Goal: Entertainment & Leisure: Browse casually

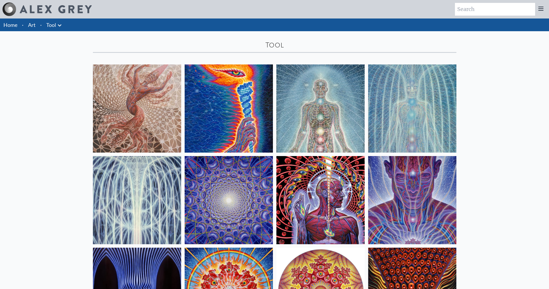
click at [56, 22] on icon at bounding box center [59, 25] width 7 height 7
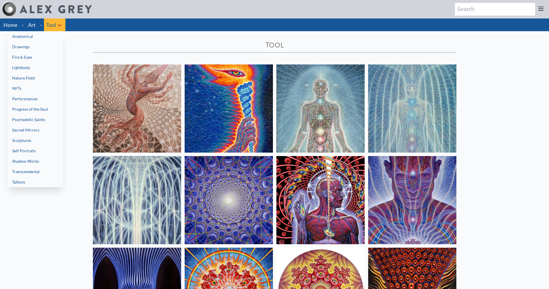
click at [14, 52] on link "Fire & Eyes" at bounding box center [36, 57] width 56 height 10
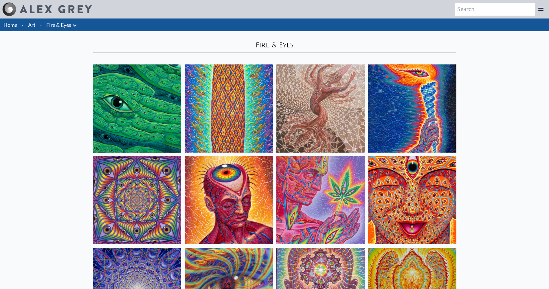
click at [47, 21] on link "Fire & Eyes" at bounding box center [58, 25] width 25 height 8
click at [71, 22] on icon at bounding box center [74, 25] width 7 height 7
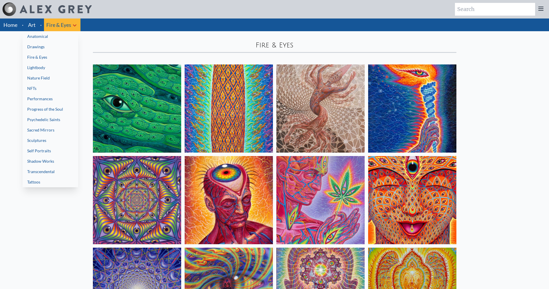
click at [27, 63] on link "Lightbody" at bounding box center [51, 68] width 56 height 10
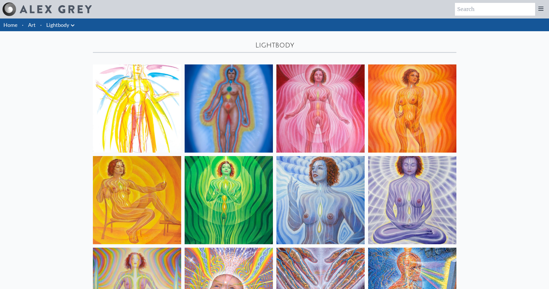
click at [69, 22] on icon at bounding box center [72, 25] width 7 height 7
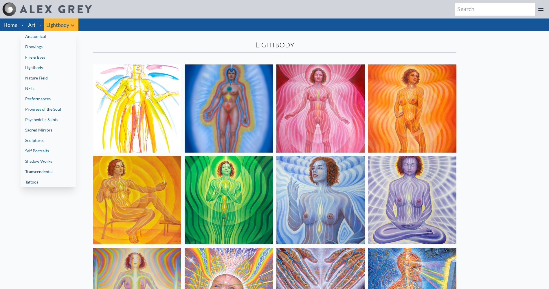
click at [31, 115] on link "Psychedelic Saints" at bounding box center [49, 120] width 56 height 10
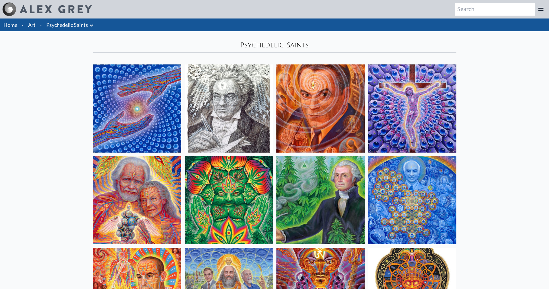
click at [90, 24] on icon at bounding box center [91, 25] width 3 height 2
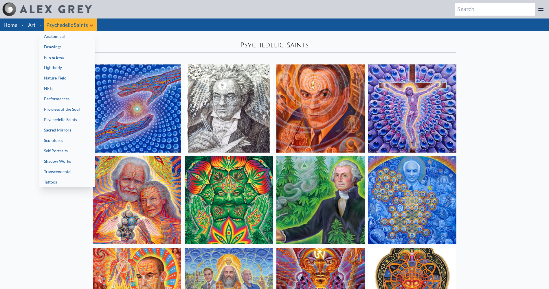
click at [51, 125] on link "Sacred Mirrors" at bounding box center [67, 130] width 56 height 10
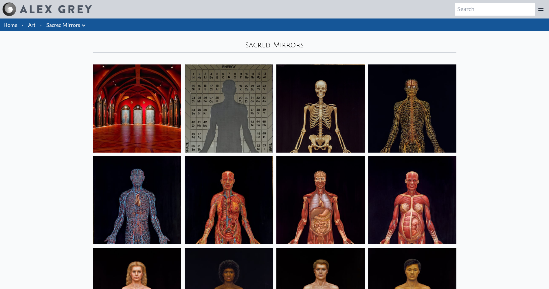
click at [80, 22] on icon at bounding box center [83, 25] width 7 height 7
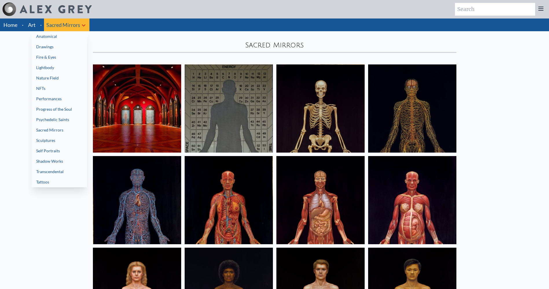
click at [41, 167] on link "Transcendental" at bounding box center [60, 172] width 56 height 10
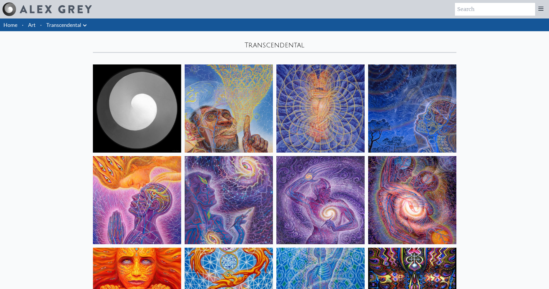
click at [60, 21] on link "Transcendental" at bounding box center [63, 25] width 35 height 8
click at [81, 22] on icon at bounding box center [84, 25] width 7 height 7
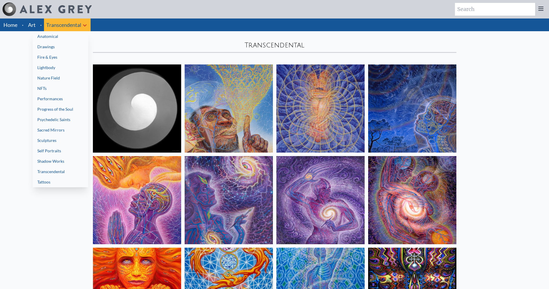
click at [43, 177] on link "Tattoos" at bounding box center [61, 182] width 56 height 10
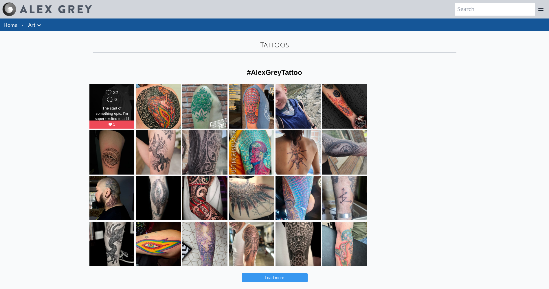
click at [130, 106] on div "The start of something epic. I'm super excited to add the shading and detail in…" at bounding box center [111, 114] width 36 height 16
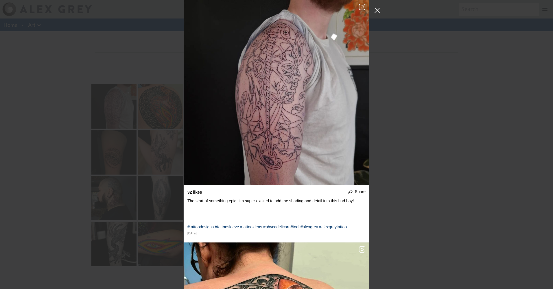
click at [379, 9] on button "Close Instagram Feed Popup" at bounding box center [377, 10] width 9 height 9
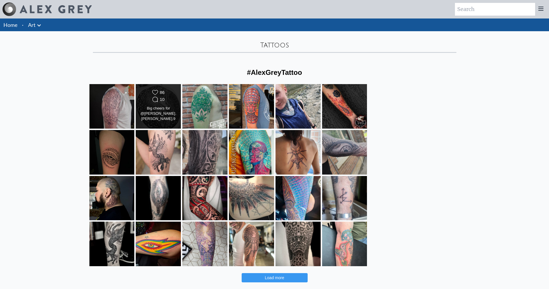
click at [177, 90] on div "Likes Count 86 Comments Count 10" at bounding box center [158, 97] width 36 height 14
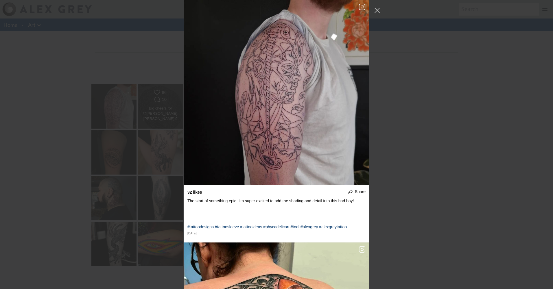
scroll to position [243, 0]
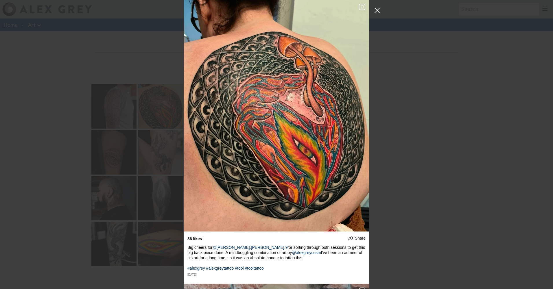
click at [376, 10] on button "Close Instagram Feed Popup" at bounding box center [377, 10] width 9 height 9
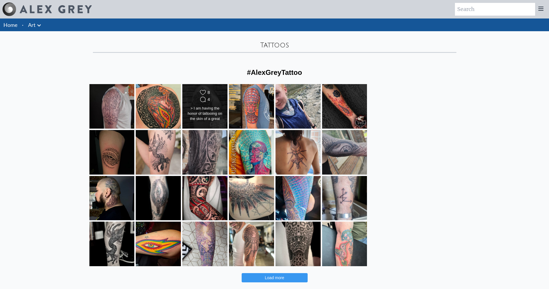
click at [223, 106] on div "> I am having the honor of tattooing on the skin of a great friend an incredibl…" at bounding box center [205, 114] width 36 height 16
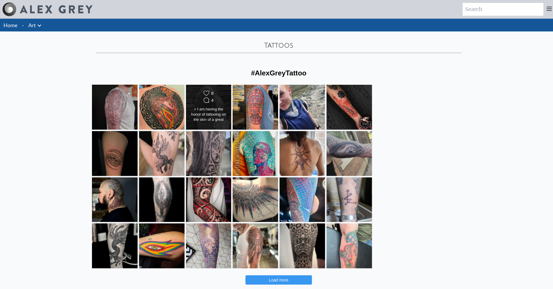
scroll to position [527, 0]
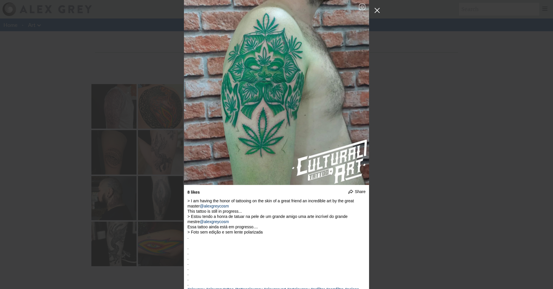
click at [378, 8] on button "Close Instagram Feed Popup" at bounding box center [377, 10] width 9 height 9
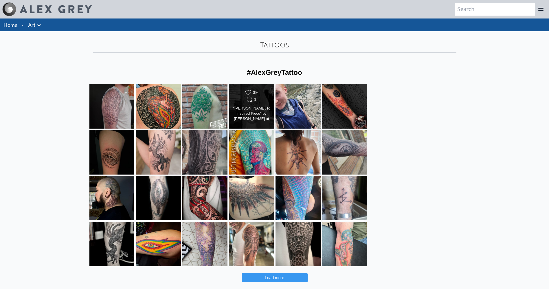
click at [262, 97] on div "Comments Count 1" at bounding box center [251, 100] width 20 height 6
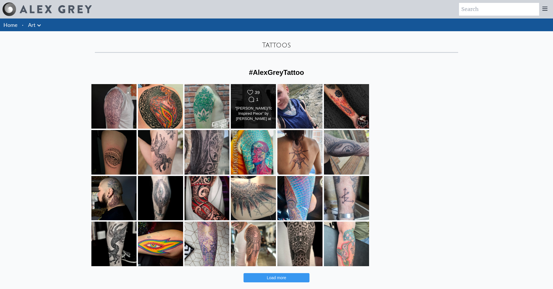
scroll to position [837, 0]
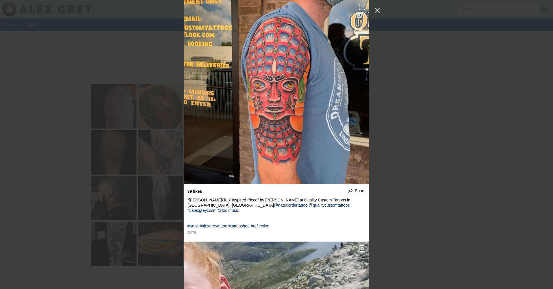
click at [374, 13] on button "Close Instagram Feed Popup" at bounding box center [377, 10] width 9 height 9
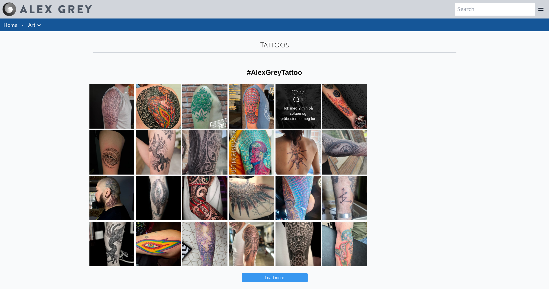
click at [316, 106] on div "Tok meg 2 min på sofaen og bråbestemte meg for å kjøre til Rjukan og gå Gaustat…" at bounding box center [298, 114] width 36 height 16
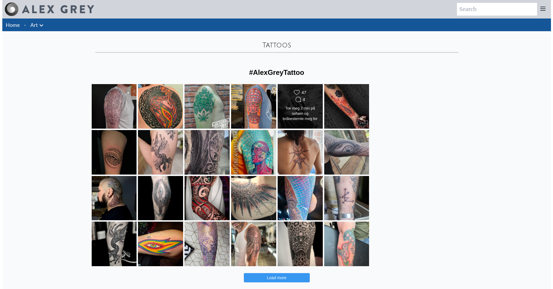
scroll to position [1074, 0]
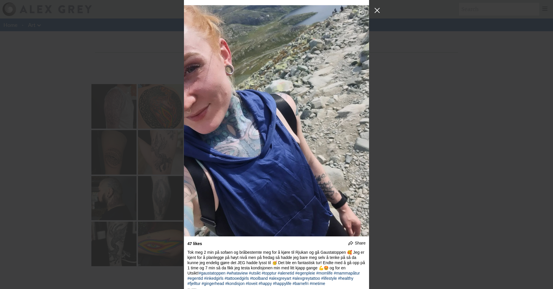
click at [374, 12] on button "Close Instagram Feed Popup" at bounding box center [377, 10] width 9 height 9
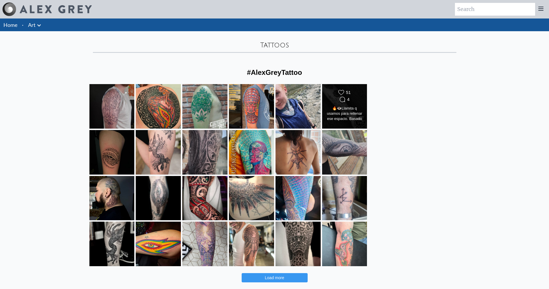
click at [363, 90] on div "Likes Count 51 Comments Count 4" at bounding box center [344, 97] width 36 height 14
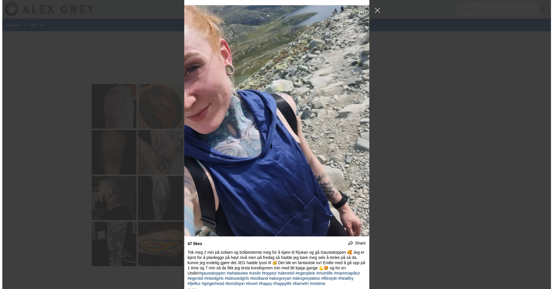
scroll to position [1368, 0]
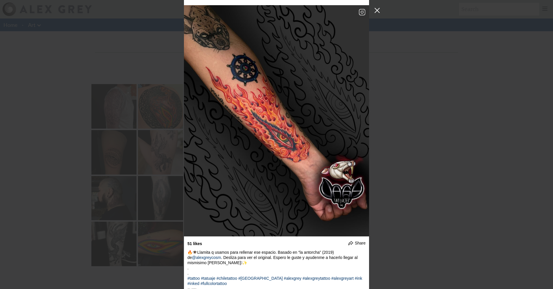
click at [377, 8] on button "Close Instagram Feed Popup" at bounding box center [377, 10] width 9 height 9
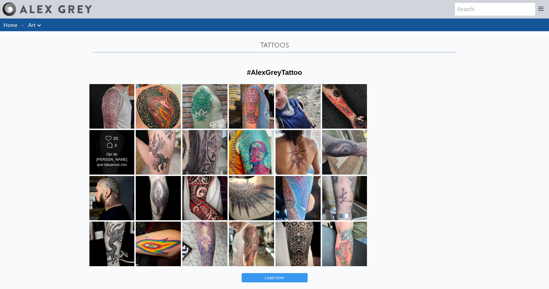
click at [130, 152] on div "Ojo de Alex Grey que tatuamos con mucho gusto para @pauugh.art Pídanme más proy…" at bounding box center [111, 160] width 36 height 16
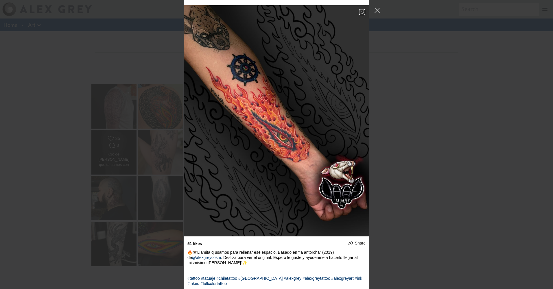
scroll to position [1663, 0]
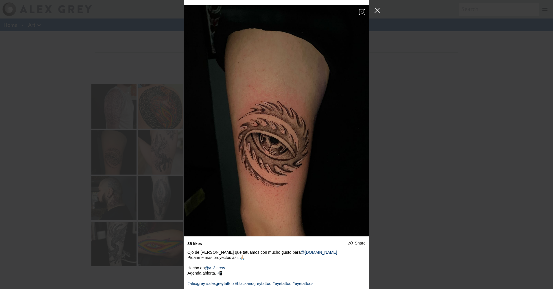
click at [374, 9] on button "Close Instagram Feed Popup" at bounding box center [377, 10] width 9 height 9
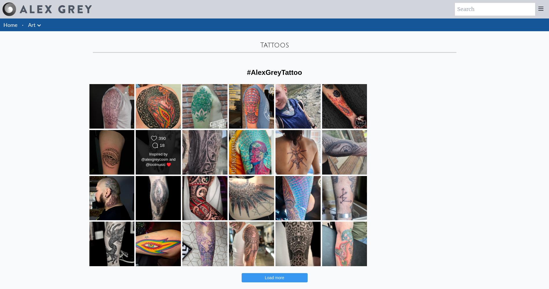
click at [158, 143] on icon "Comments Count" at bounding box center [155, 146] width 6 height 6
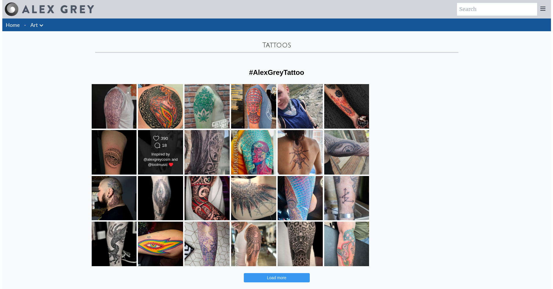
scroll to position [1957, 0]
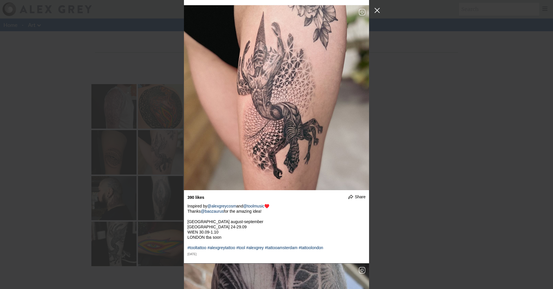
click at [378, 8] on button "Close Instagram Feed Popup" at bounding box center [377, 10] width 9 height 9
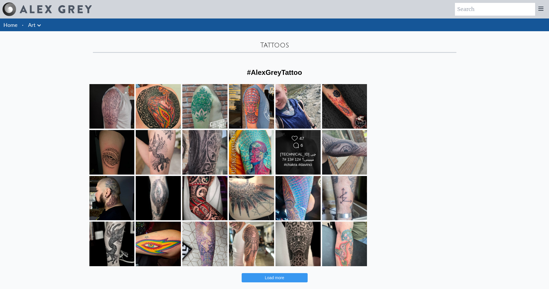
click at [308, 136] on div "Likes Count 47" at bounding box center [298, 139] width 20 height 6
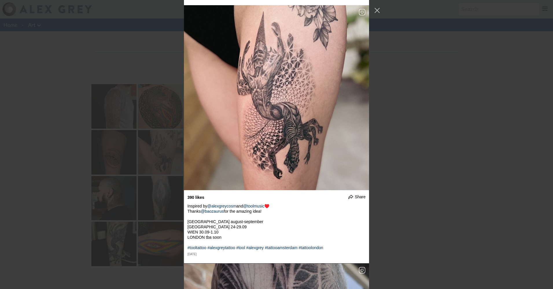
scroll to position [2832, 0]
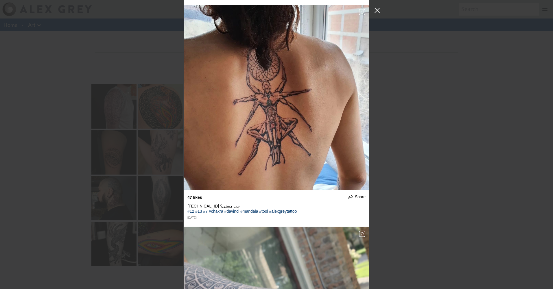
click at [376, 10] on button "Close Instagram Feed Popup" at bounding box center [377, 10] width 9 height 9
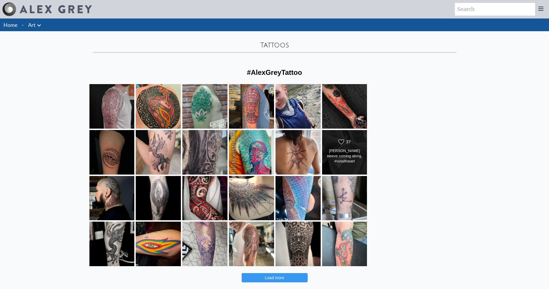
click at [363, 139] on div "Likes Count 37" at bounding box center [344, 142] width 36 height 7
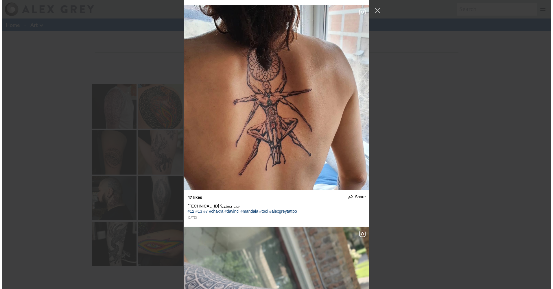
scroll to position [3054, 0]
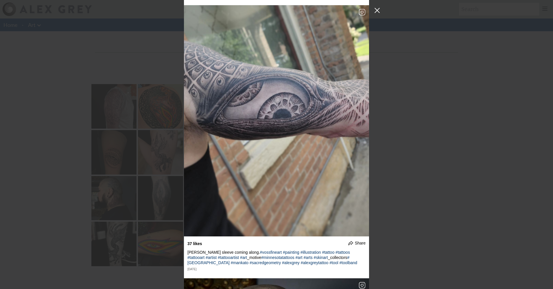
click at [378, 14] on button "Close Instagram Feed Popup" at bounding box center [377, 10] width 9 height 9
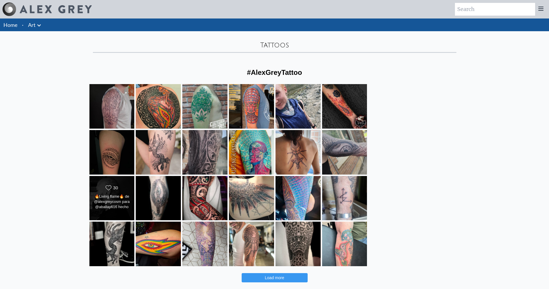
click at [130, 185] on div "Likes Count 30" at bounding box center [111, 188] width 36 height 7
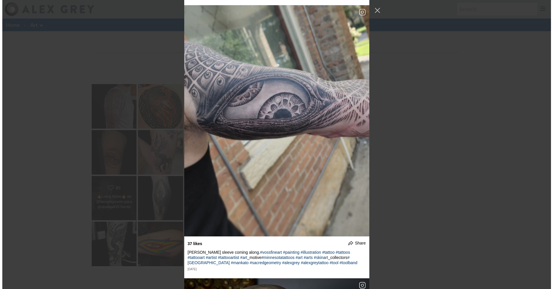
scroll to position [3327, 0]
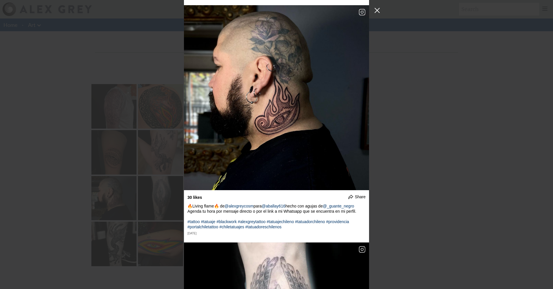
click at [379, 12] on button "Close Instagram Feed Popup" at bounding box center [377, 10] width 9 height 9
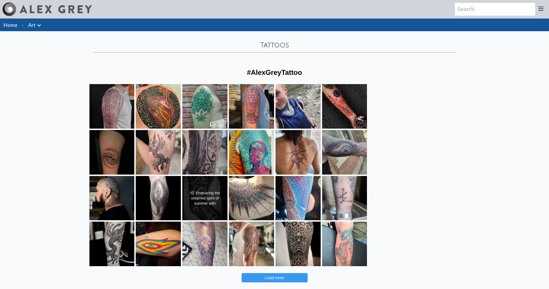
click at [223, 191] on div "🌿 Embracing the untamed spirit of summer with Josh's evolving sleeve! Grateful …" at bounding box center [205, 199] width 36 height 16
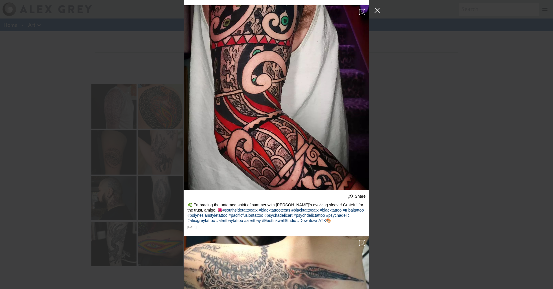
click at [377, 13] on button "Close Instagram Feed Popup" at bounding box center [377, 10] width 9 height 9
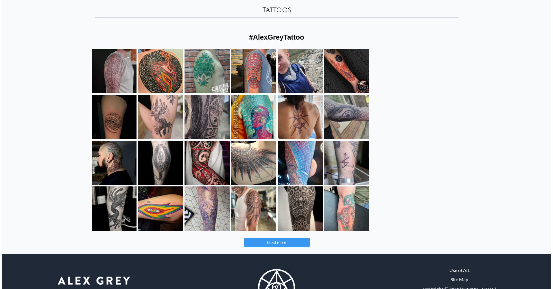
scroll to position [36, 0]
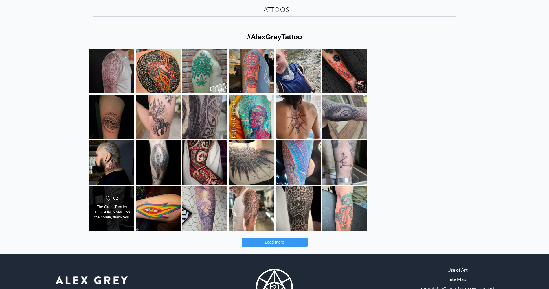
click at [130, 196] on div "Likes Count 62 The Great Turn by Alex Grey on the homie, thank you for trusting…" at bounding box center [111, 209] width 36 height 27
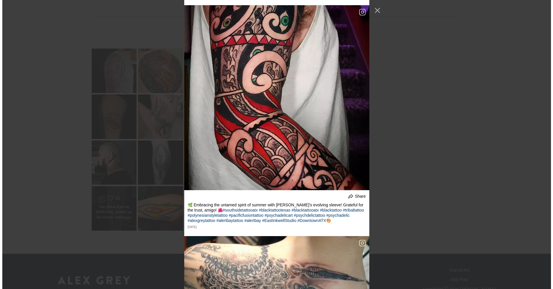
scroll to position [4585, 0]
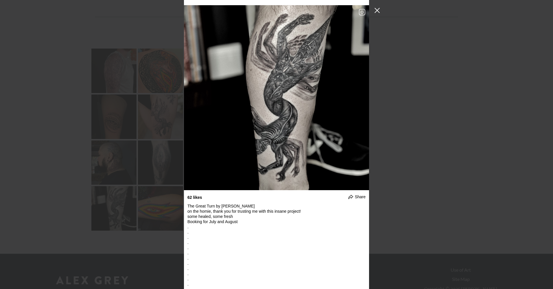
click at [375, 9] on button "Close Instagram Feed Popup" at bounding box center [377, 10] width 9 height 9
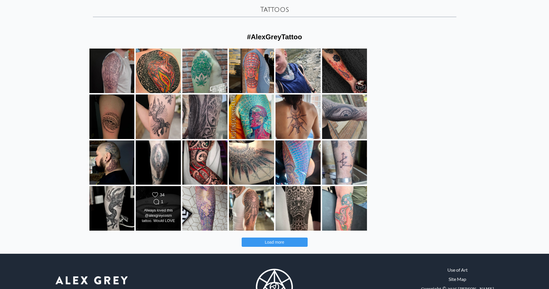
click at [177, 208] on div "Always loved this @alexgreycosm tattoo. Would LOVE to do more like it!!! 🖤❤️ #s…" at bounding box center [158, 216] width 36 height 16
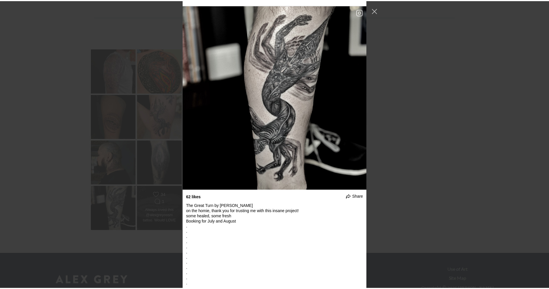
scroll to position [4906, 0]
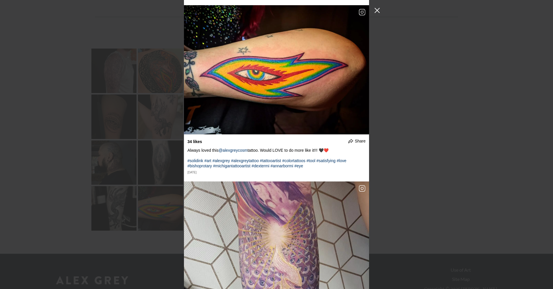
click at [378, 10] on button "Close Instagram Feed Popup" at bounding box center [377, 10] width 9 height 9
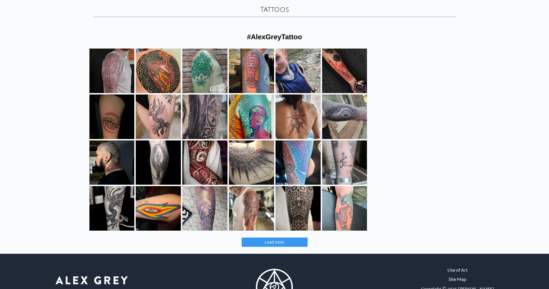
click at [295, 238] on button "Load more" at bounding box center [275, 242] width 66 height 9
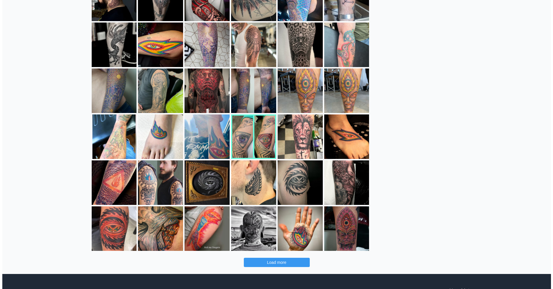
scroll to position [220, 0]
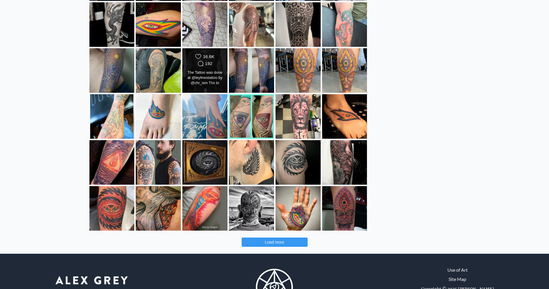
click at [215, 61] on div "Comments Count 192" at bounding box center [205, 64] width 20 height 6
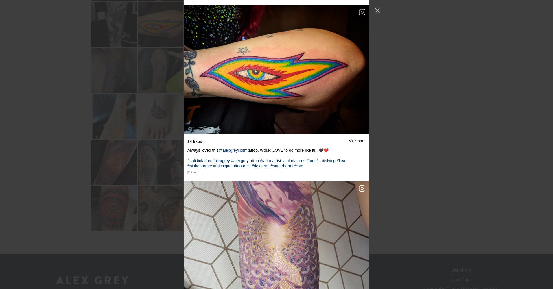
scroll to position [5996, 0]
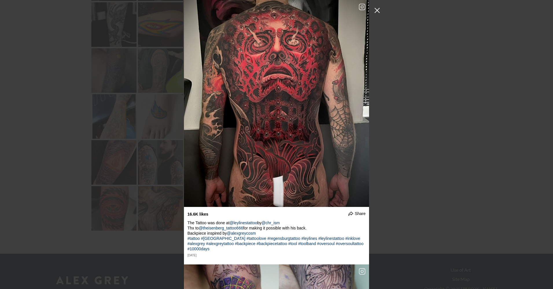
click at [375, 12] on button "Close Instagram Feed Popup" at bounding box center [377, 10] width 9 height 9
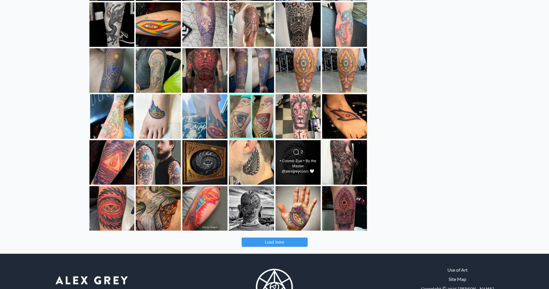
click at [299, 149] on icon "Comments Count" at bounding box center [296, 152] width 6 height 6
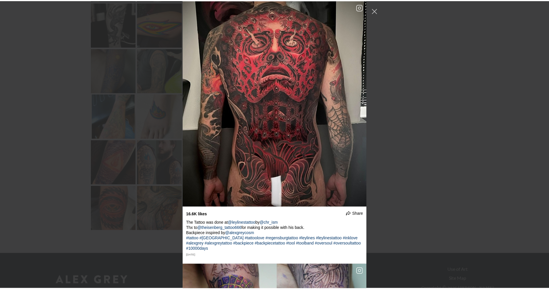
scroll to position [7920, 0]
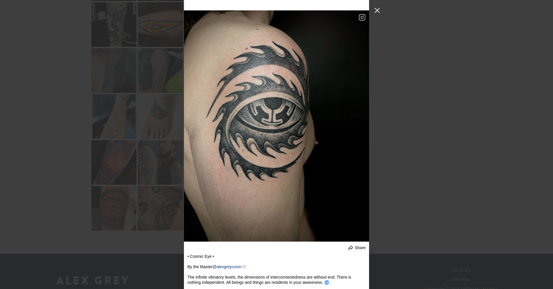
click at [374, 9] on button "Close Instagram Feed Popup" at bounding box center [377, 10] width 9 height 9
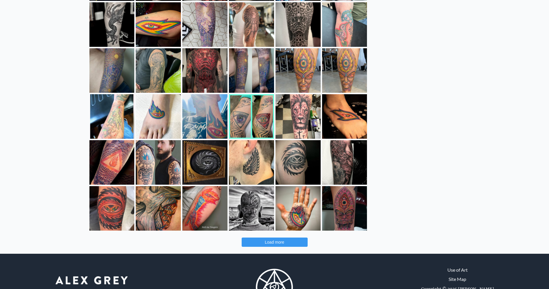
click at [282, 238] on button "Load more" at bounding box center [275, 242] width 66 height 9
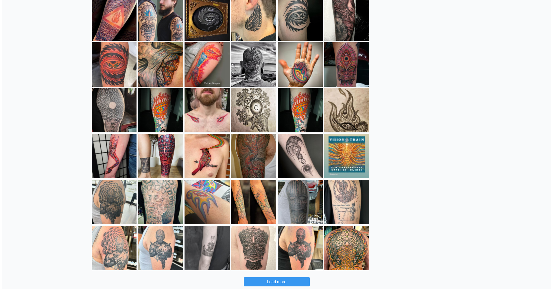
scroll to position [364, 0]
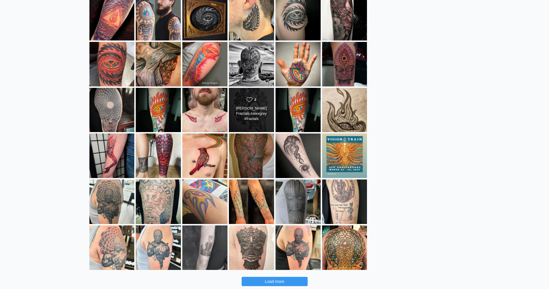
click at [262, 97] on div "Likes Count 4" at bounding box center [251, 100] width 20 height 6
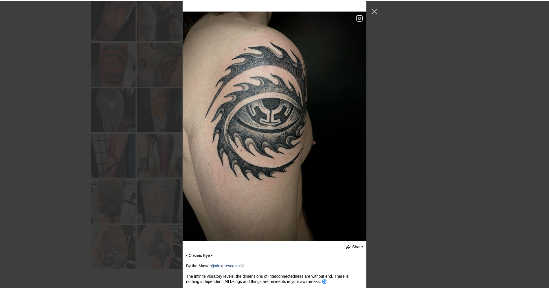
scroll to position [9497, 0]
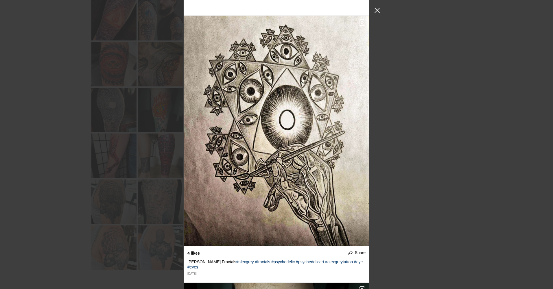
click at [380, 11] on button "Close Instagram Feed Popup" at bounding box center [377, 10] width 9 height 9
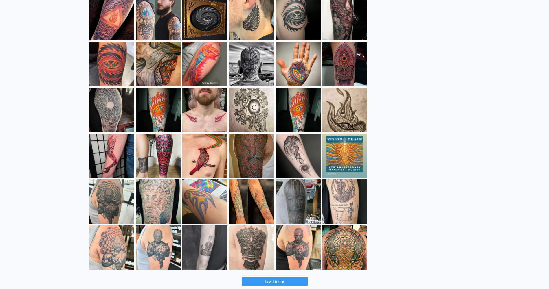
drag, startPoint x: 553, startPoint y: 249, endPoint x: 465, endPoint y: 48, distance: 218.8
click at [280, 280] on span "Load more" at bounding box center [274, 282] width 19 height 5
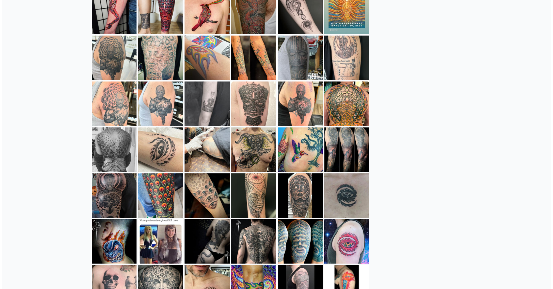
scroll to position [509, 0]
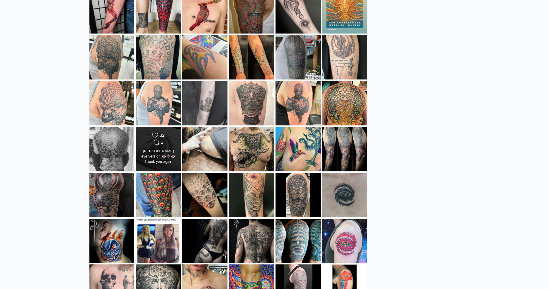
click at [168, 139] on div "Comments Count 2" at bounding box center [158, 142] width 20 height 6
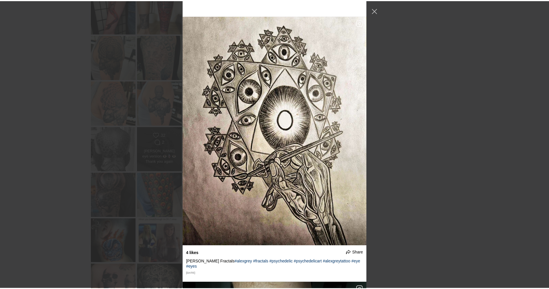
scroll to position [11966, 0]
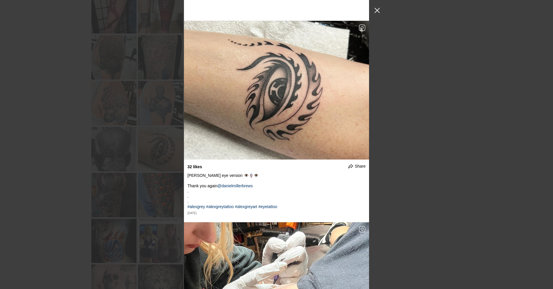
click at [379, 10] on button "Close Instagram Feed Popup" at bounding box center [377, 10] width 9 height 9
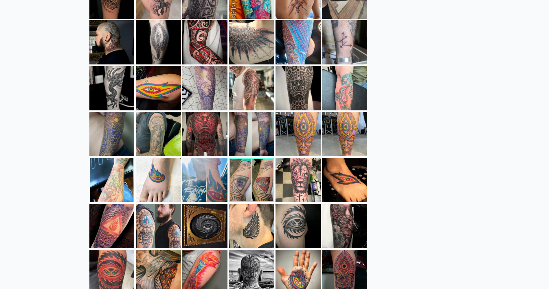
scroll to position [154, 0]
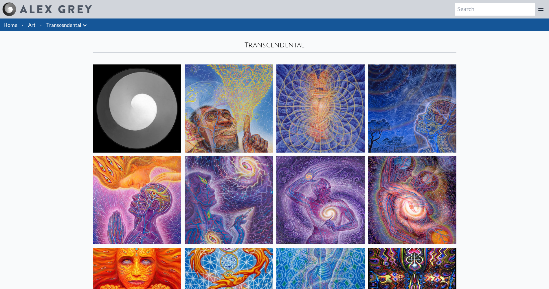
click at [81, 22] on icon at bounding box center [84, 25] width 7 height 7
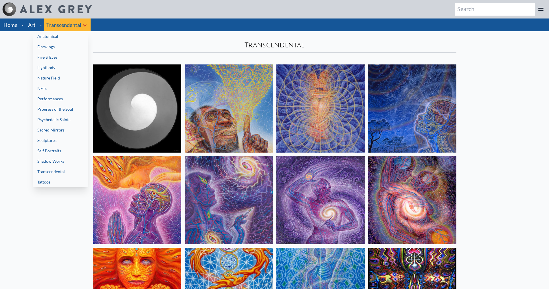
click at [38, 52] on link "Fire & Eyes" at bounding box center [61, 57] width 56 height 10
